Goal: Use online tool/utility: Utilize a website feature to perform a specific function

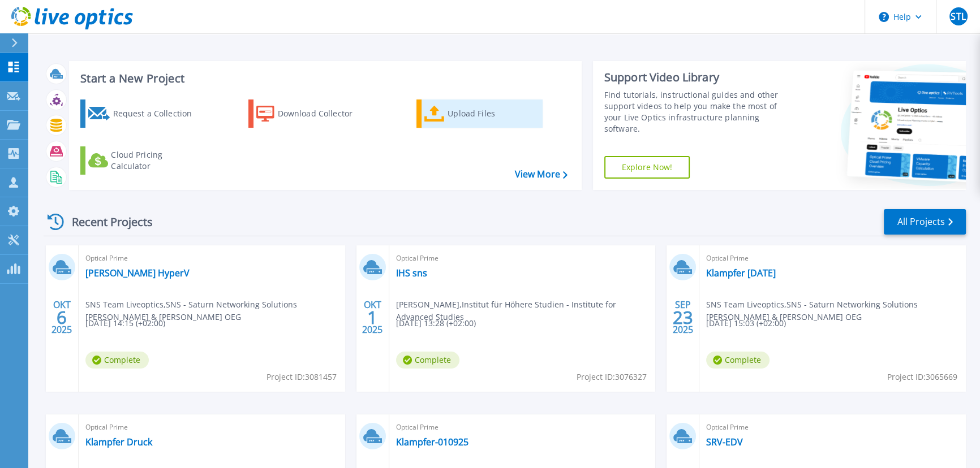
click at [450, 106] on div "Upload Files" at bounding box center [492, 113] width 91 height 23
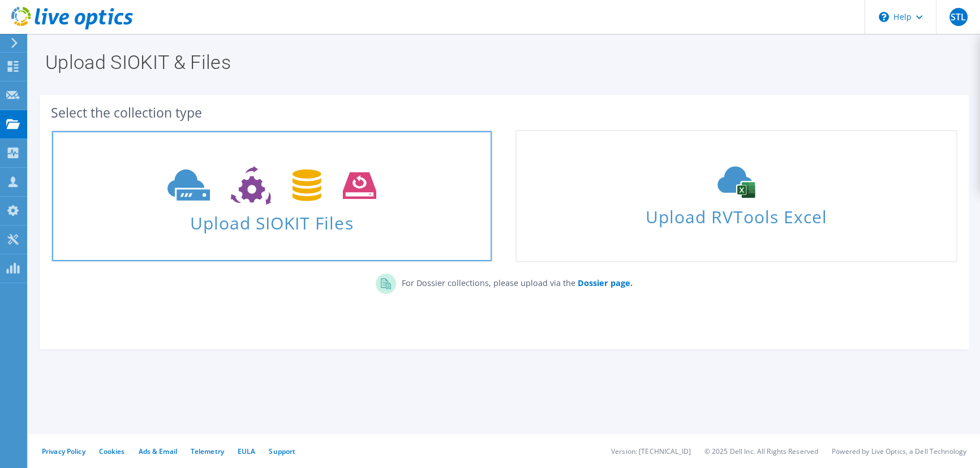
click at [278, 190] on icon at bounding box center [271, 185] width 209 height 39
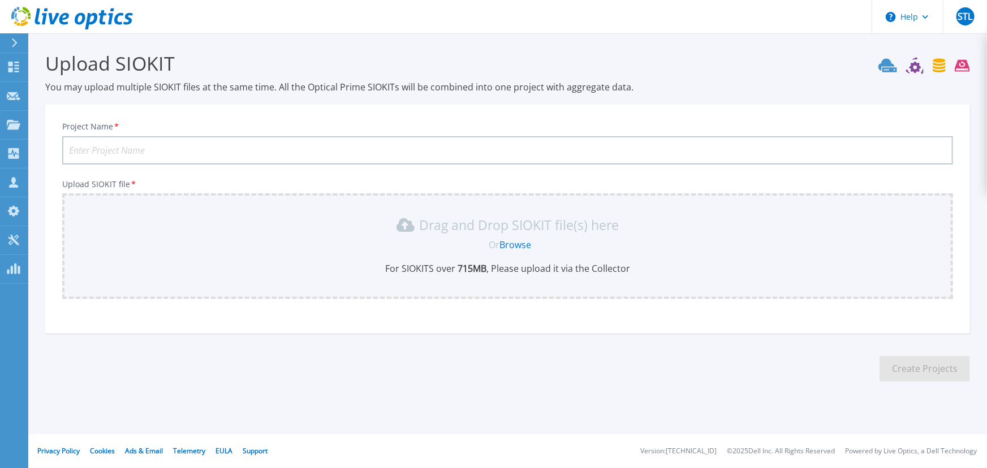
click at [152, 236] on div "Drag and Drop SIOKIT file(s) here Or Browse For SIOKITS over 715 MB , Please up…" at bounding box center [507, 245] width 877 height 59
click at [515, 245] on link "Browse" at bounding box center [516, 245] width 32 height 12
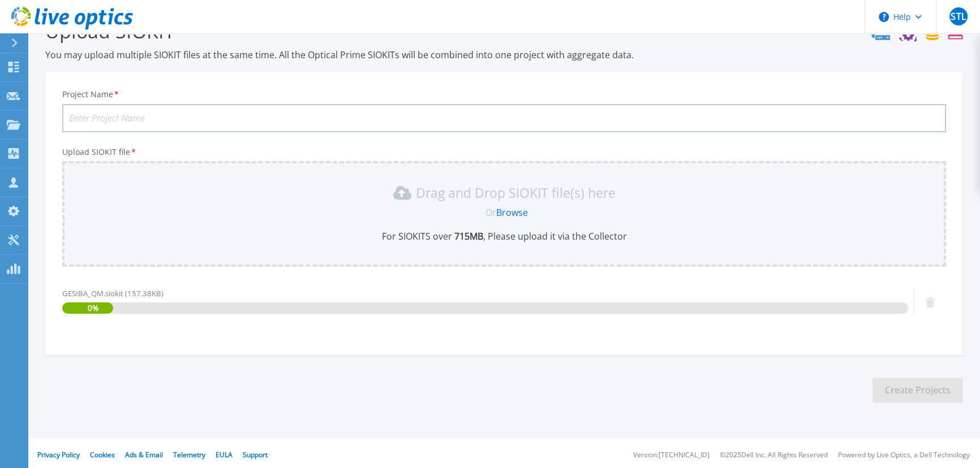
scroll to position [35, 0]
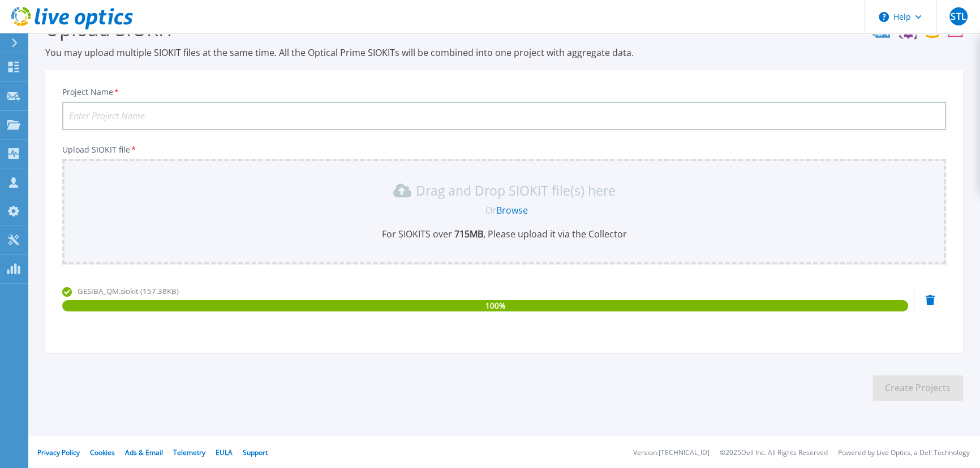
click at [115, 115] on input "Project Name *" at bounding box center [504, 116] width 884 height 28
type input "Gesiba"
click at [918, 390] on button "Create Projects" at bounding box center [917, 388] width 91 height 25
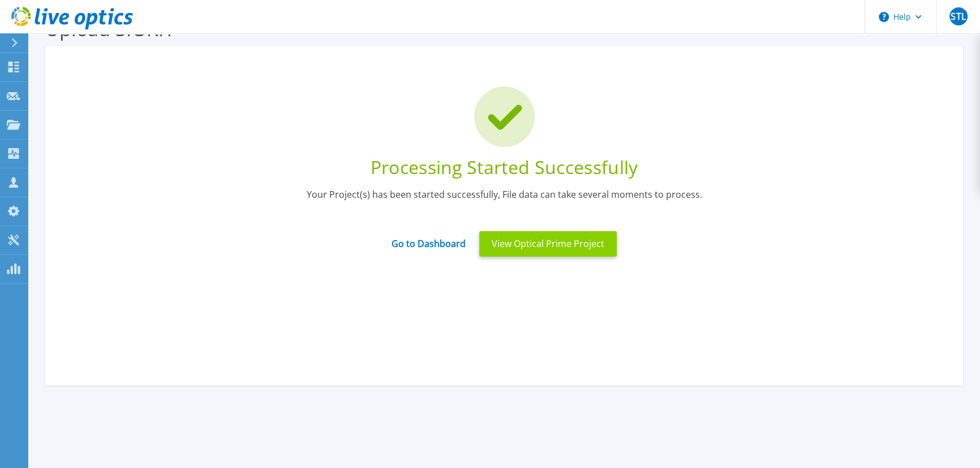
click at [526, 249] on button "View Optical Prime Project" at bounding box center [547, 243] width 137 height 25
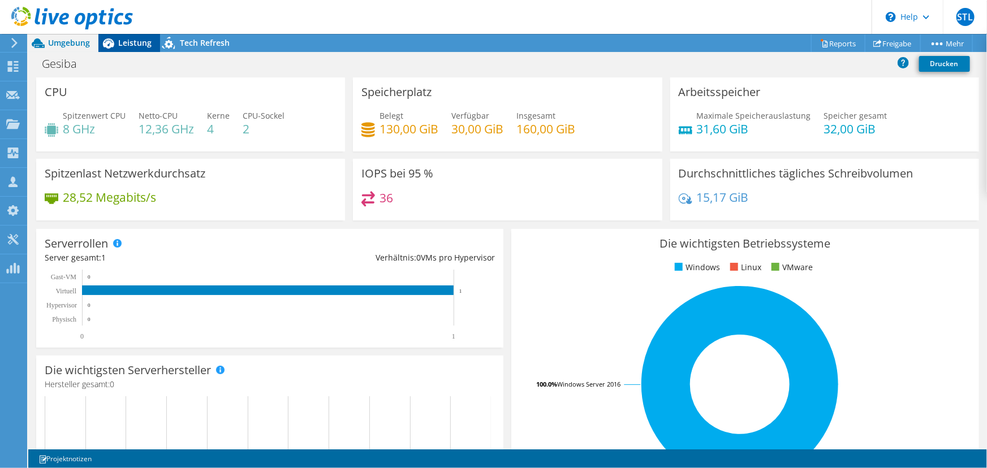
click at [133, 42] on span "Leistung" at bounding box center [134, 42] width 33 height 11
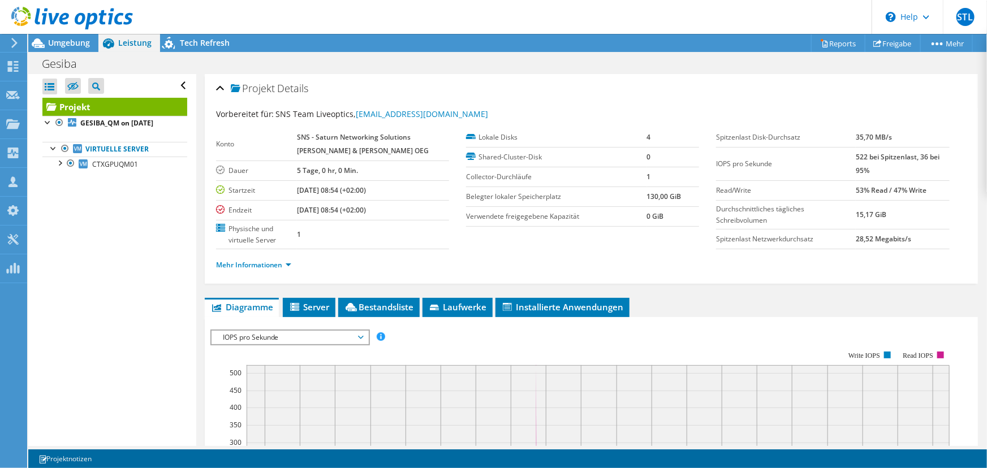
click at [266, 331] on span "IOPS pro Sekunde" at bounding box center [289, 338] width 145 height 14
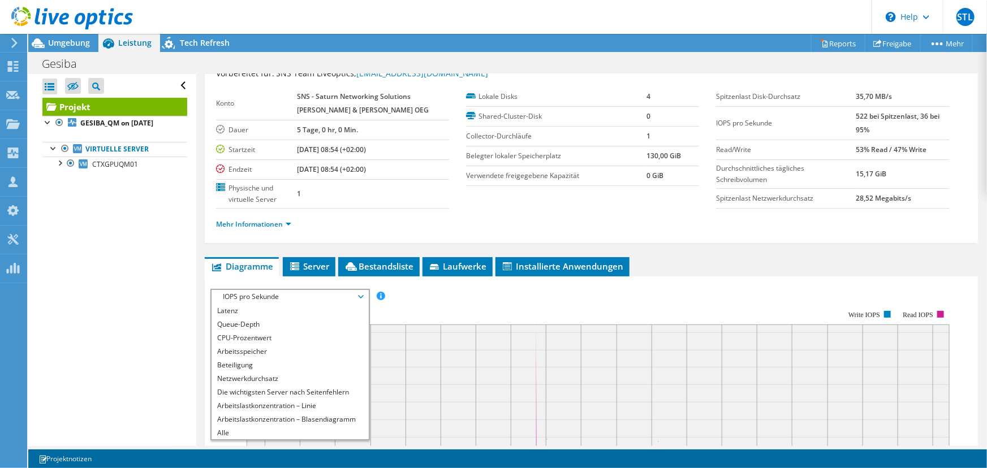
scroll to position [51, 0]
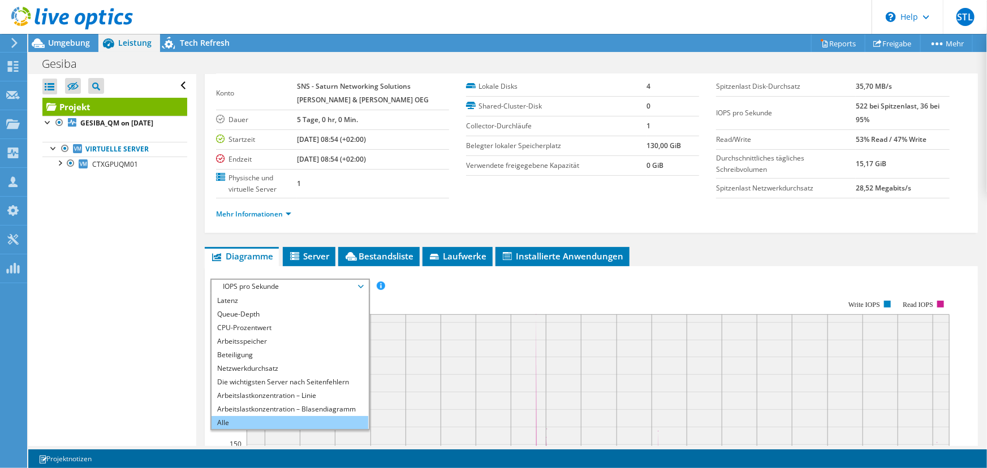
click at [235, 419] on li "Alle" at bounding box center [290, 423] width 157 height 14
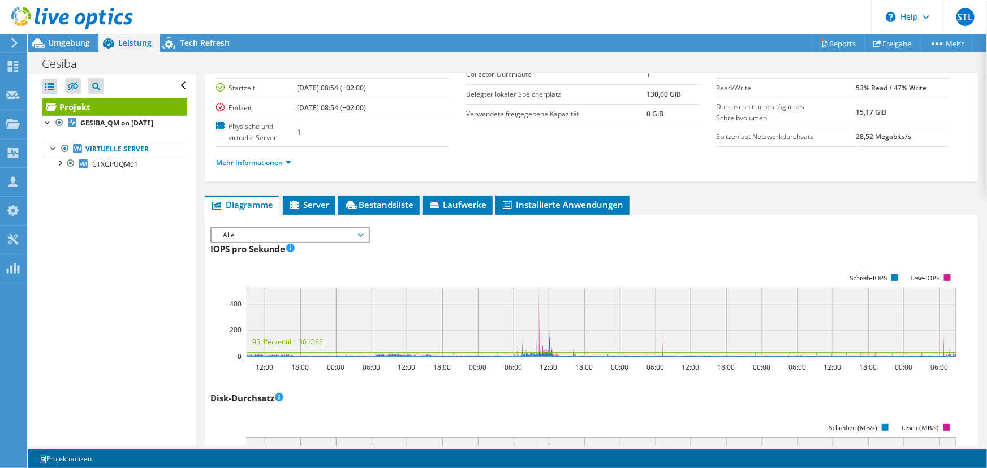
scroll to position [0, 0]
